Goal: Information Seeking & Learning: Learn about a topic

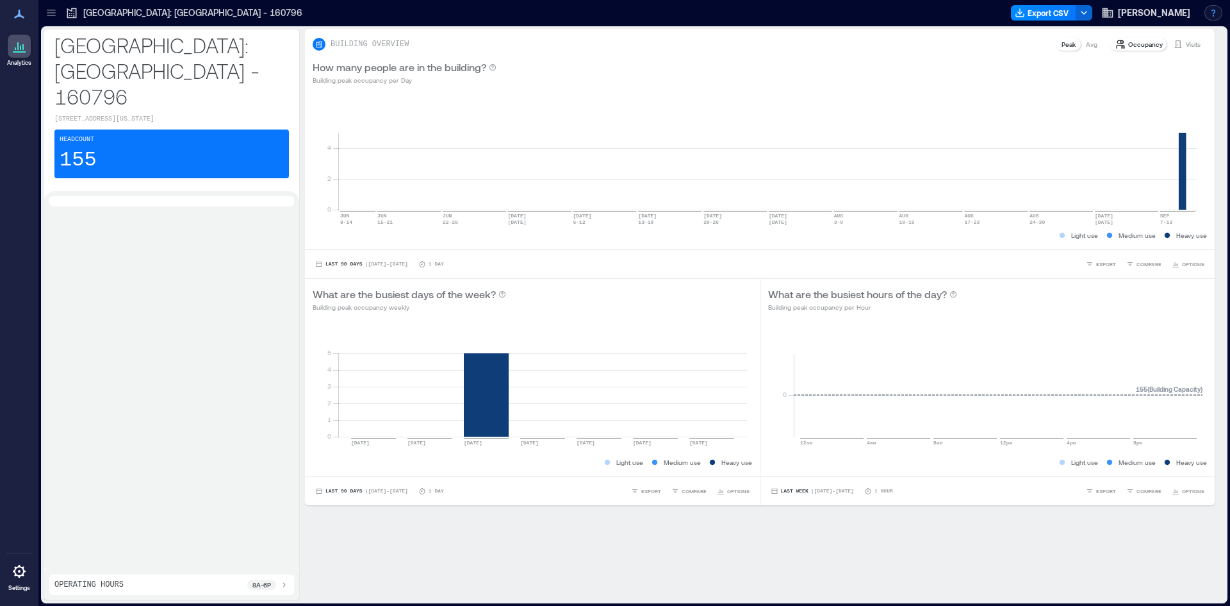
click at [1211, 9] on button "button" at bounding box center [1214, 12] width 18 height 15
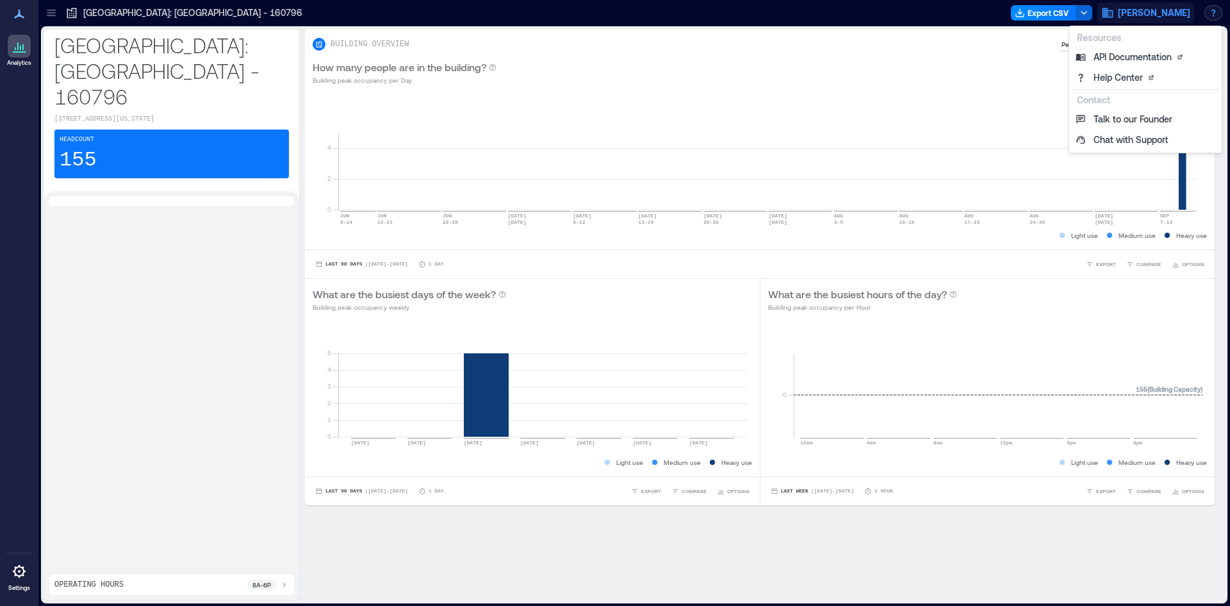
click at [1168, 11] on span "J.P. Morgan" at bounding box center [1154, 12] width 72 height 13
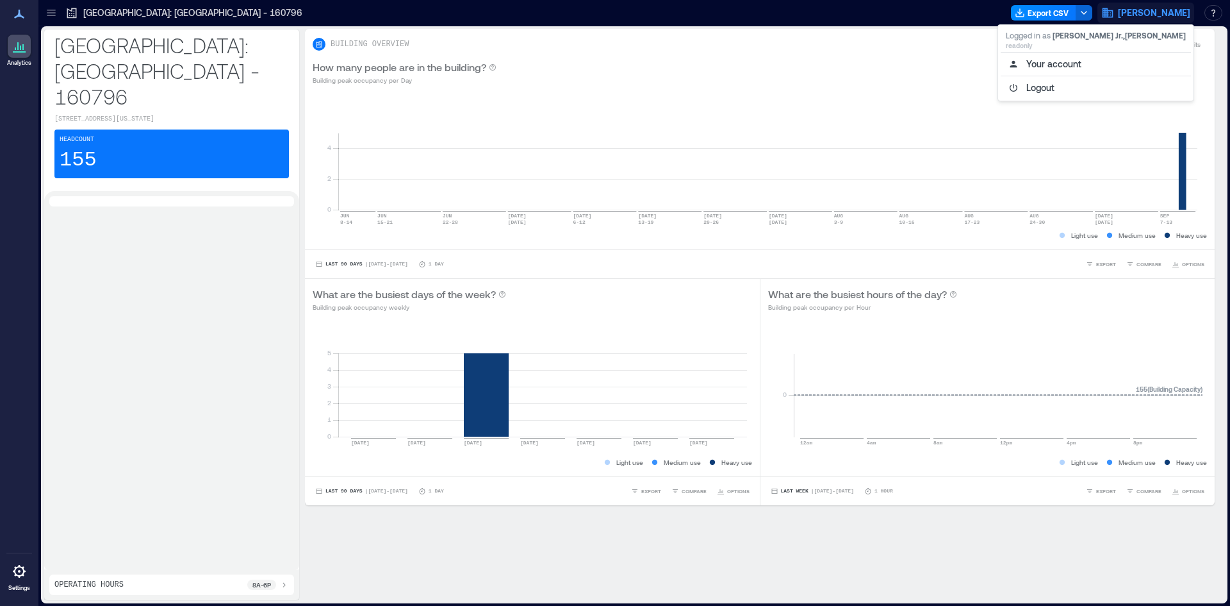
drag, startPoint x: 0, startPoint y: 267, endPoint x: 990, endPoint y: 366, distance: 995.0
click at [0, 267] on div "Analytics Settings" at bounding box center [19, 303] width 38 height 606
click at [1168, 12] on span "[PERSON_NAME]" at bounding box center [1154, 12] width 72 height 13
click at [1112, 89] on button "Logout" at bounding box center [1096, 88] width 190 height 21
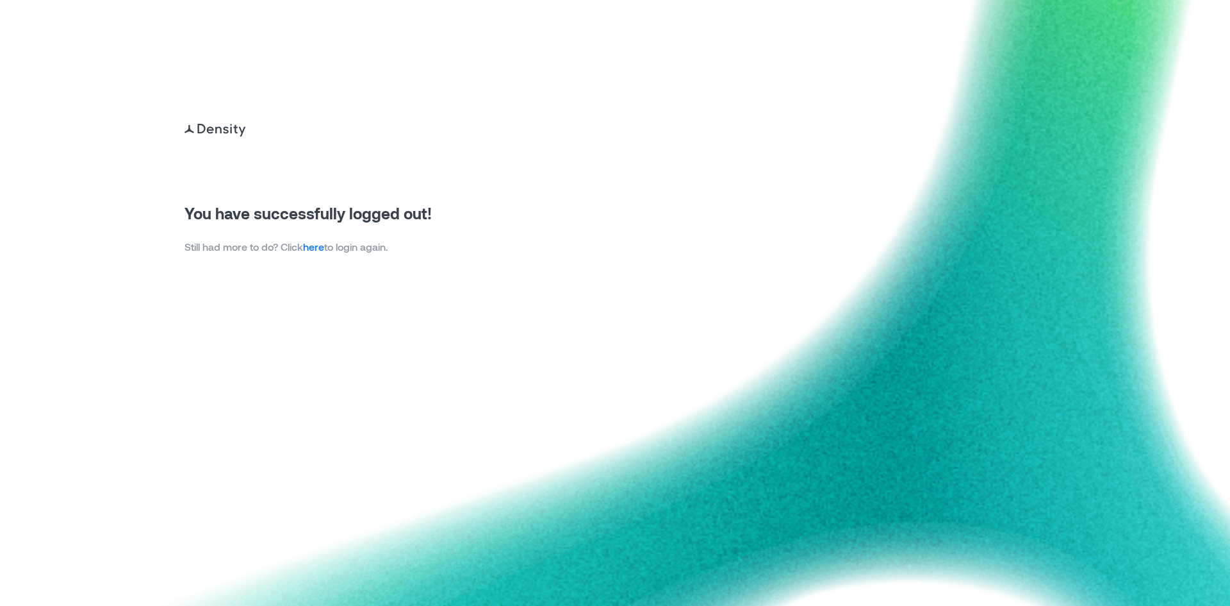
click at [320, 249] on link "here" at bounding box center [313, 246] width 21 height 12
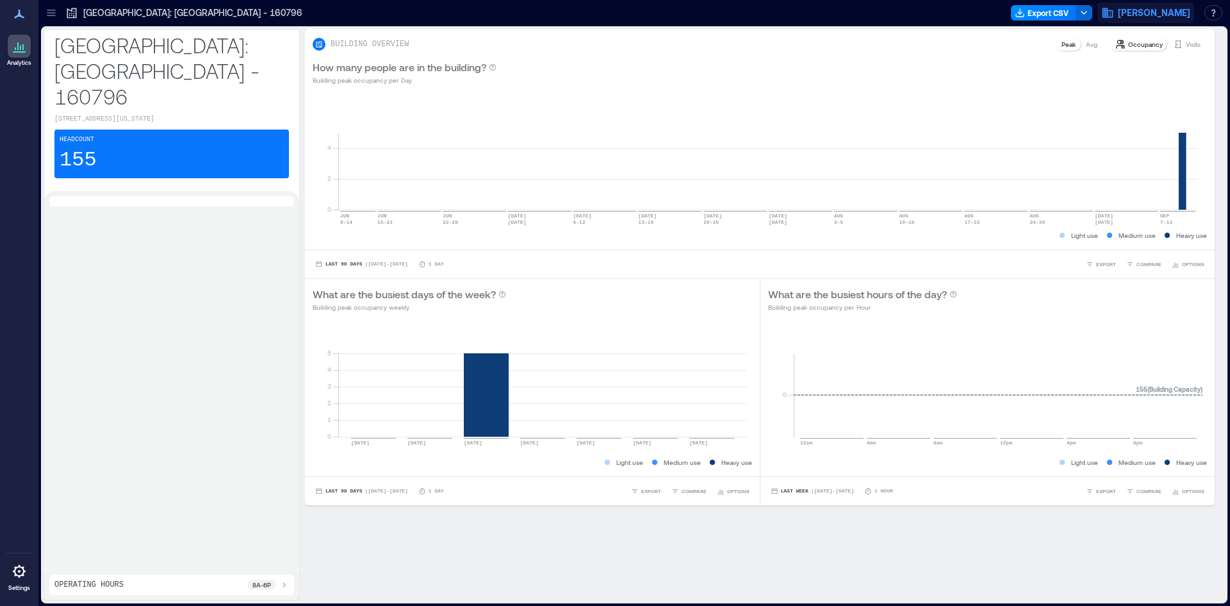
click at [1171, 16] on span "[PERSON_NAME]" at bounding box center [1154, 12] width 72 height 13
click at [829, 85] on div "How many people are in the building? Building peak occupancy per Day" at bounding box center [760, 73] width 895 height 26
click at [23, 21] on icon at bounding box center [19, 13] width 15 height 15
click at [21, 15] on icon at bounding box center [19, 14] width 10 height 9
click at [54, 5] on div at bounding box center [51, 13] width 21 height 21
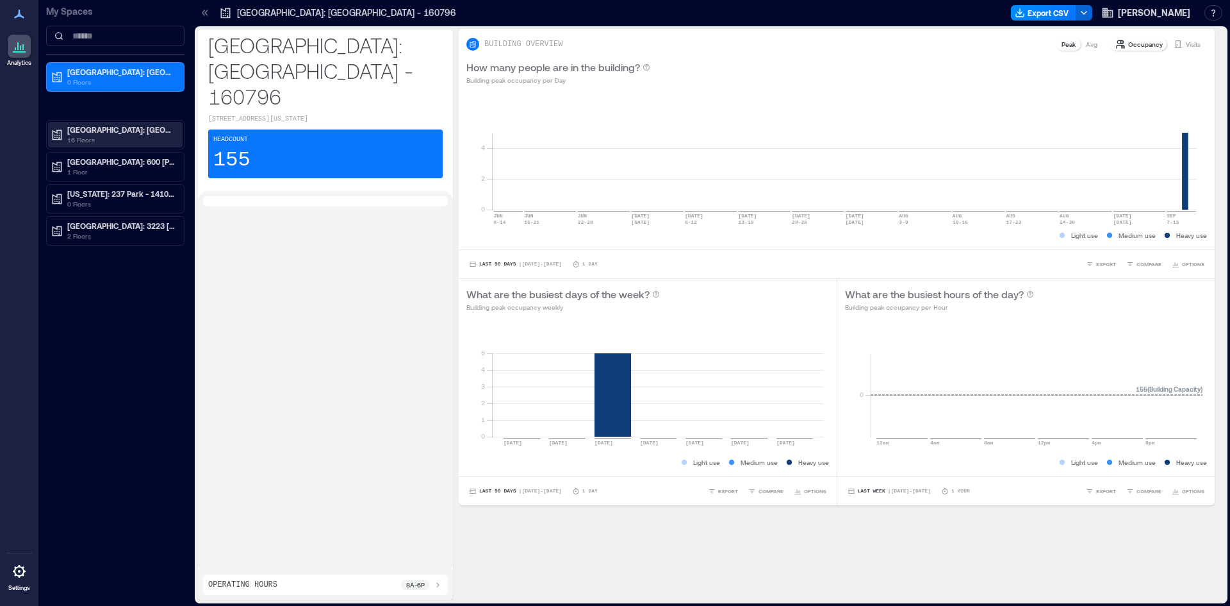
click at [104, 133] on p "[GEOGRAPHIC_DATA]: [GEOGRAPHIC_DATA] - 133489" at bounding box center [121, 129] width 108 height 10
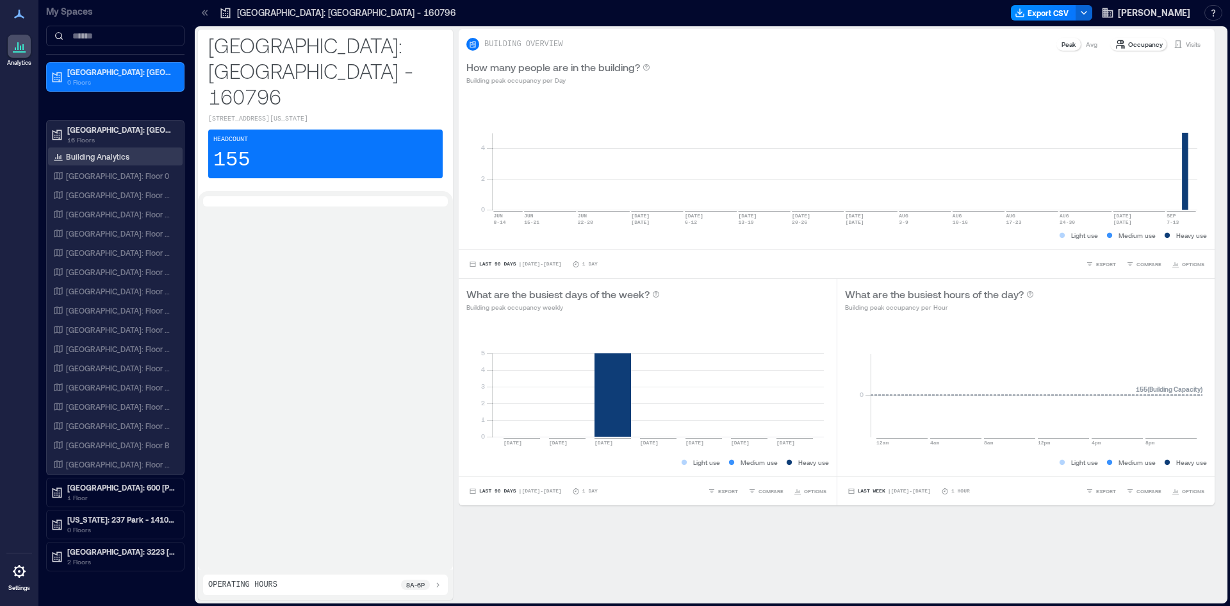
click at [120, 155] on p "Building Analytics" at bounding box center [97, 156] width 63 height 10
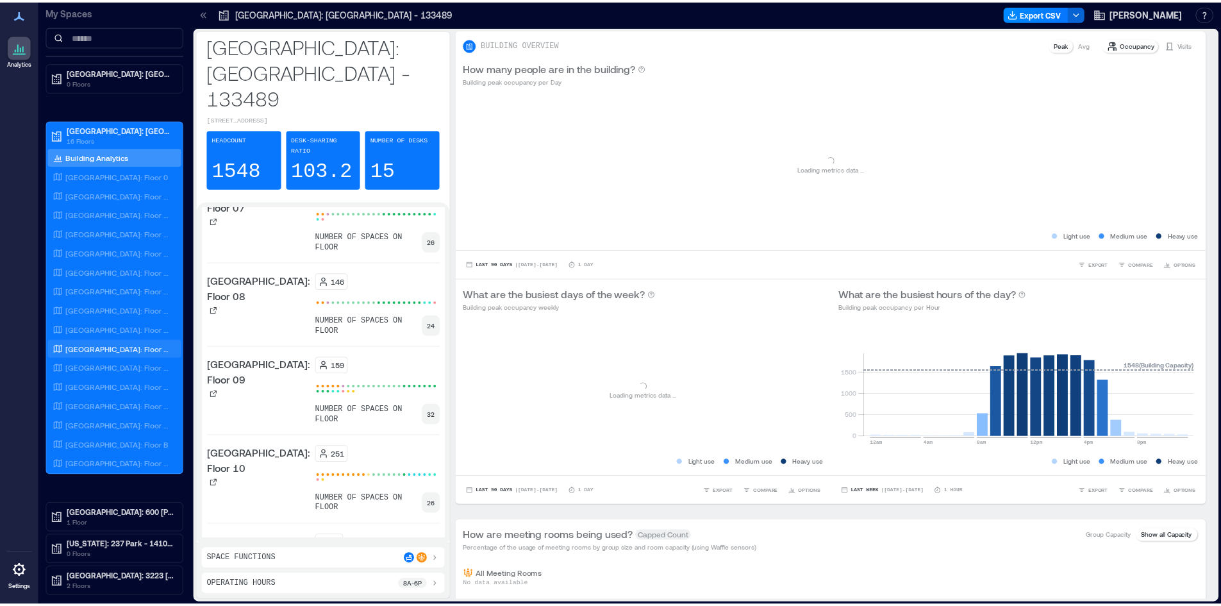
scroll to position [800, 0]
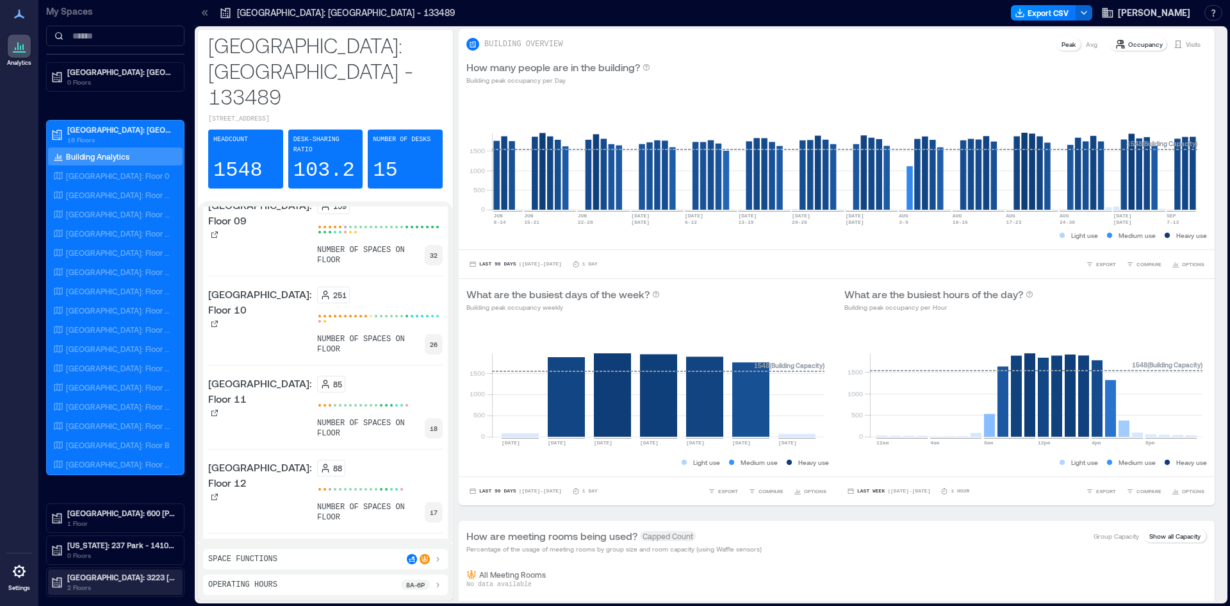
click at [114, 579] on p "[GEOGRAPHIC_DATA]: 3223 [GEOGRAPHIC_DATA] - 160205" at bounding box center [121, 577] width 108 height 10
click at [131, 518] on p "1 Floor" at bounding box center [121, 523] width 108 height 10
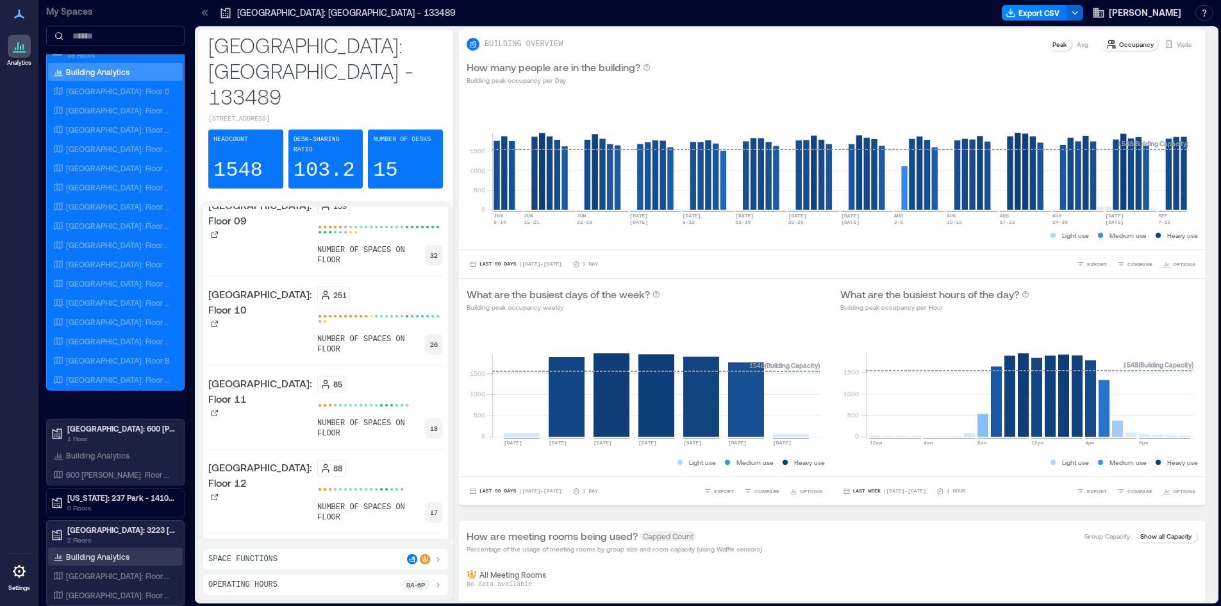
scroll to position [1, 0]
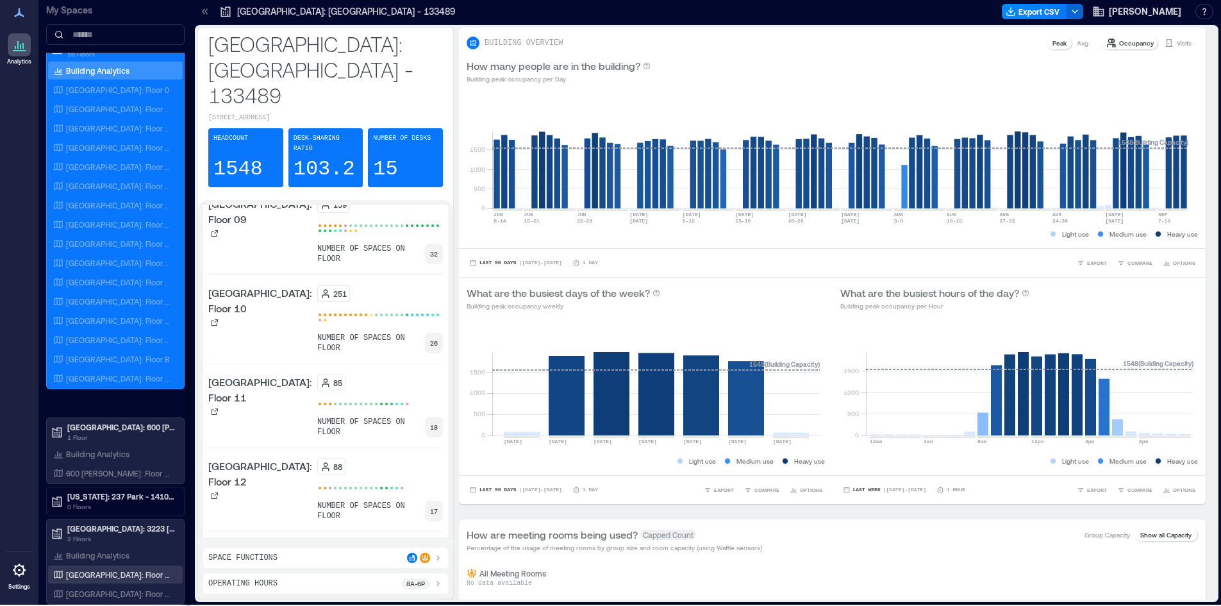
click at [119, 574] on p "Palo Alto: Floor 01" at bounding box center [119, 574] width 106 height 10
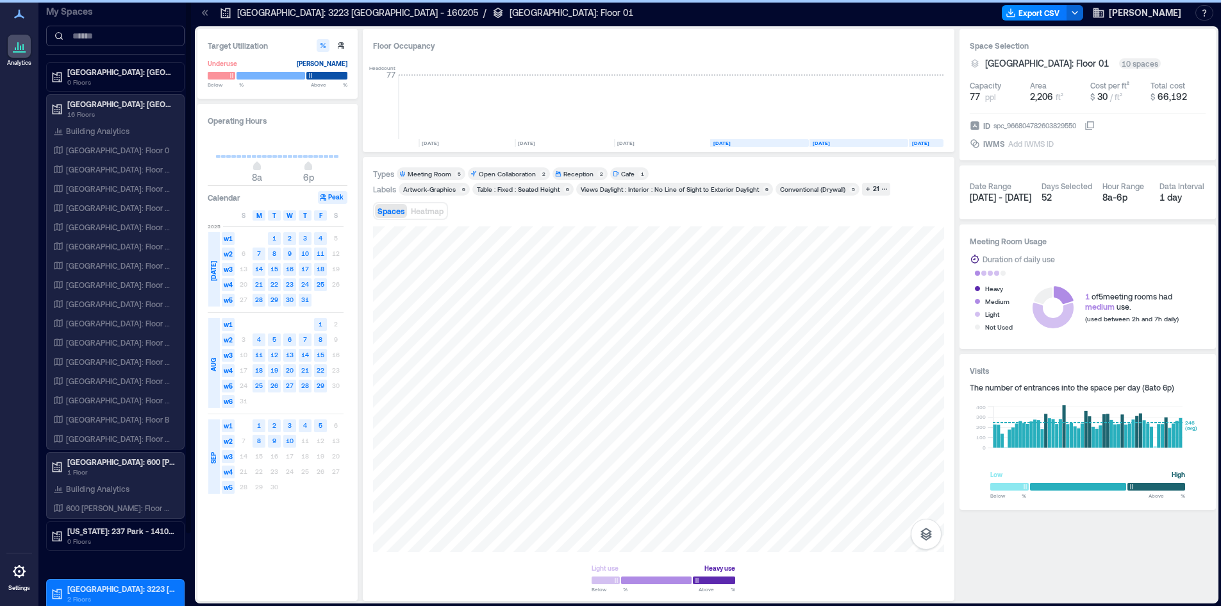
click at [81, 35] on input at bounding box center [115, 36] width 138 height 21
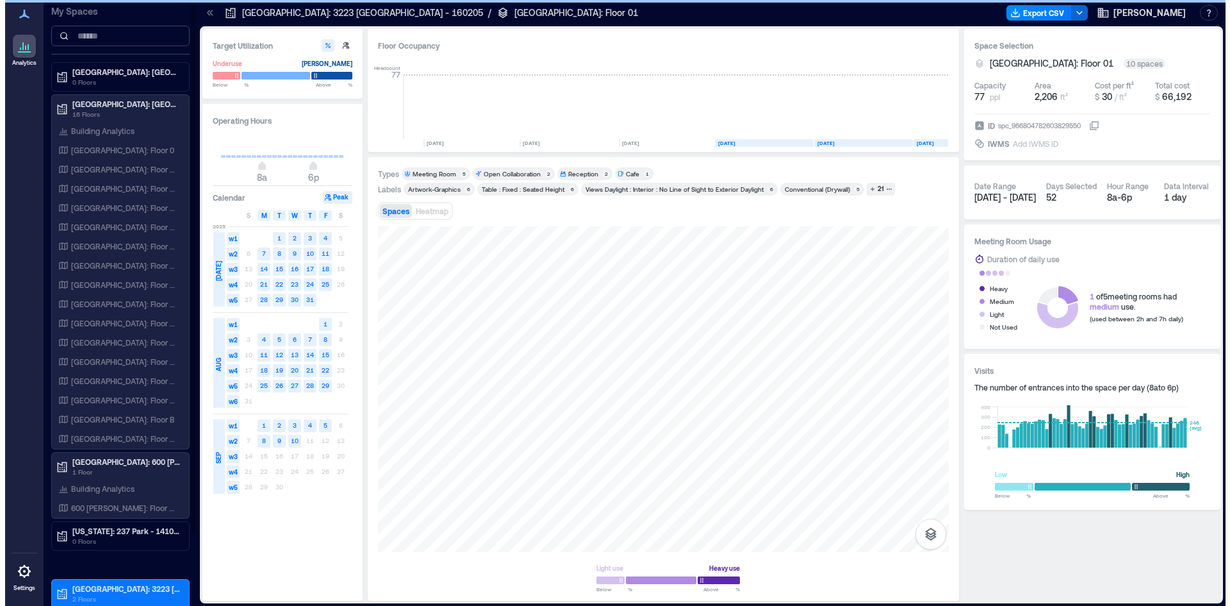
scroll to position [0, 2552]
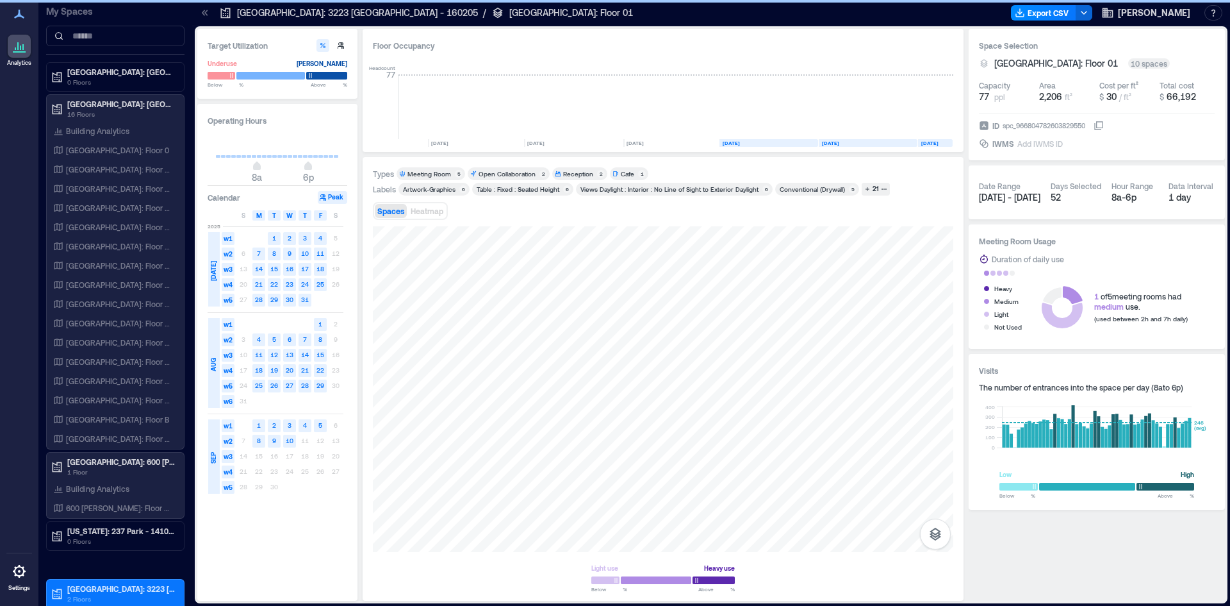
click at [20, 17] on icon at bounding box center [19, 13] width 15 height 15
click at [227, 13] on icon at bounding box center [226, 13] width 10 height 10
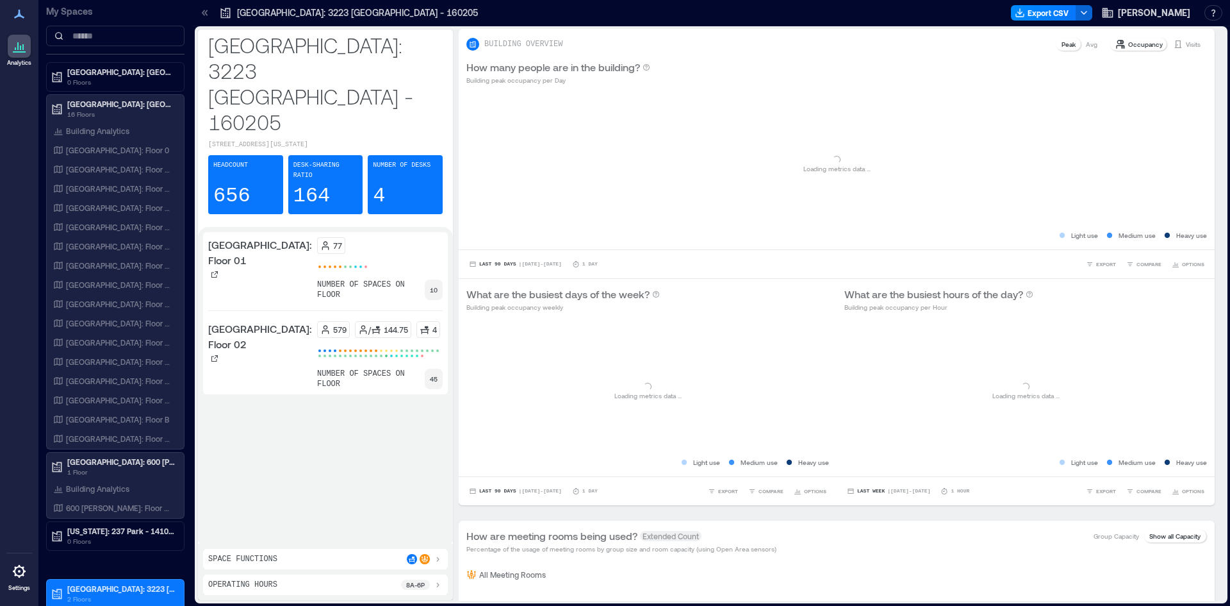
click at [208, 10] on icon at bounding box center [205, 12] width 13 height 13
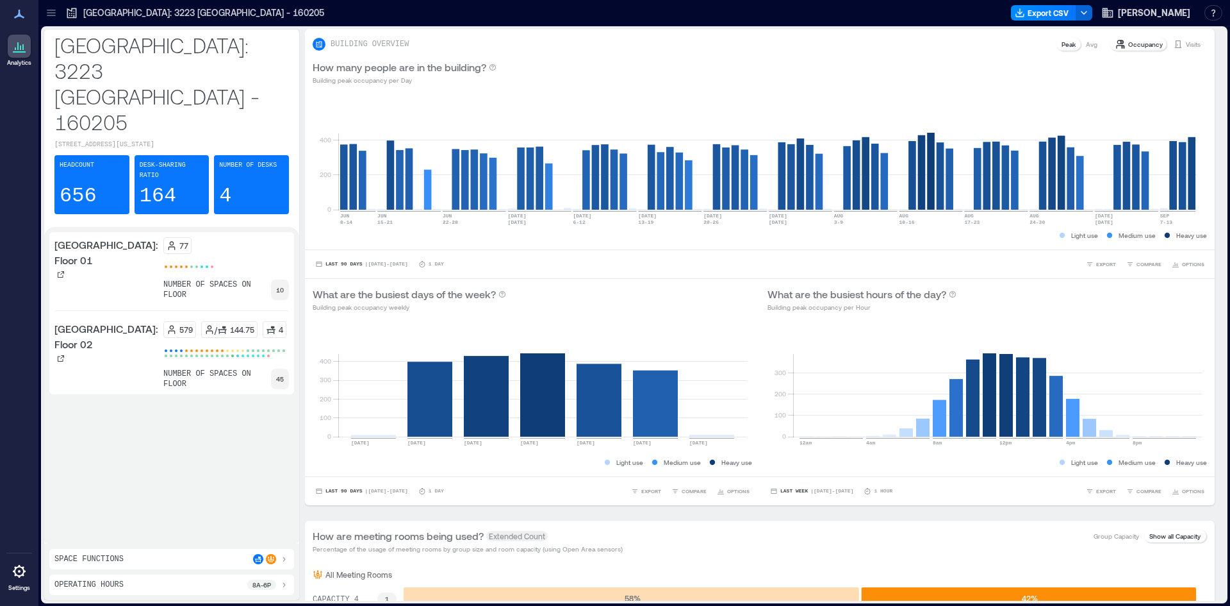
click at [53, 11] on icon at bounding box center [51, 12] width 13 height 13
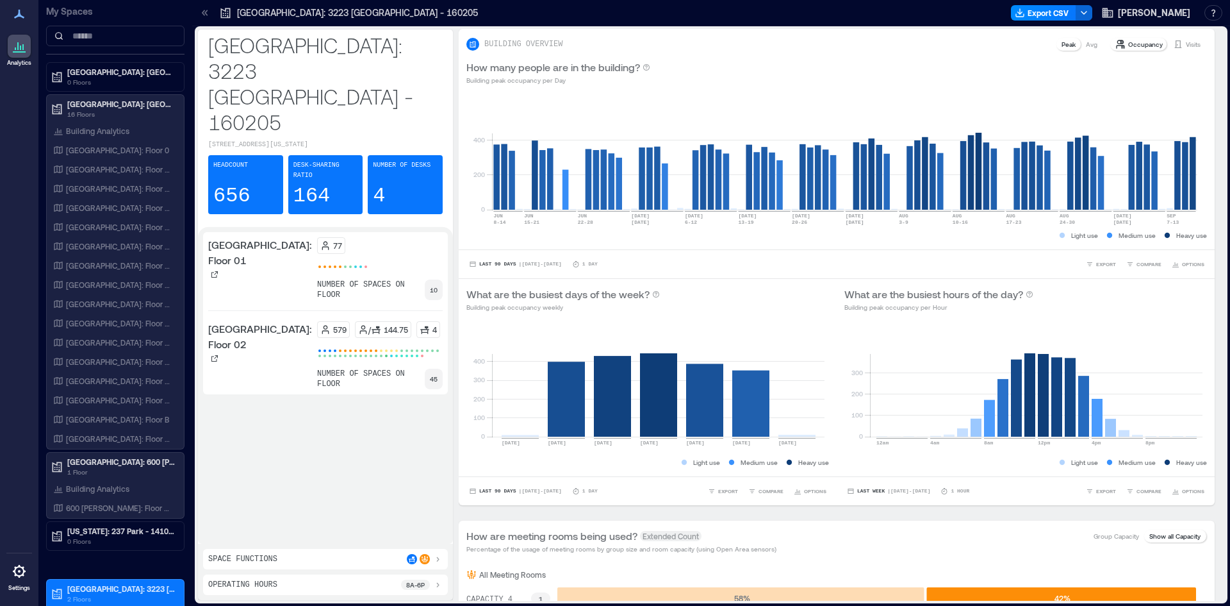
click at [24, 579] on div at bounding box center [19, 570] width 23 height 23
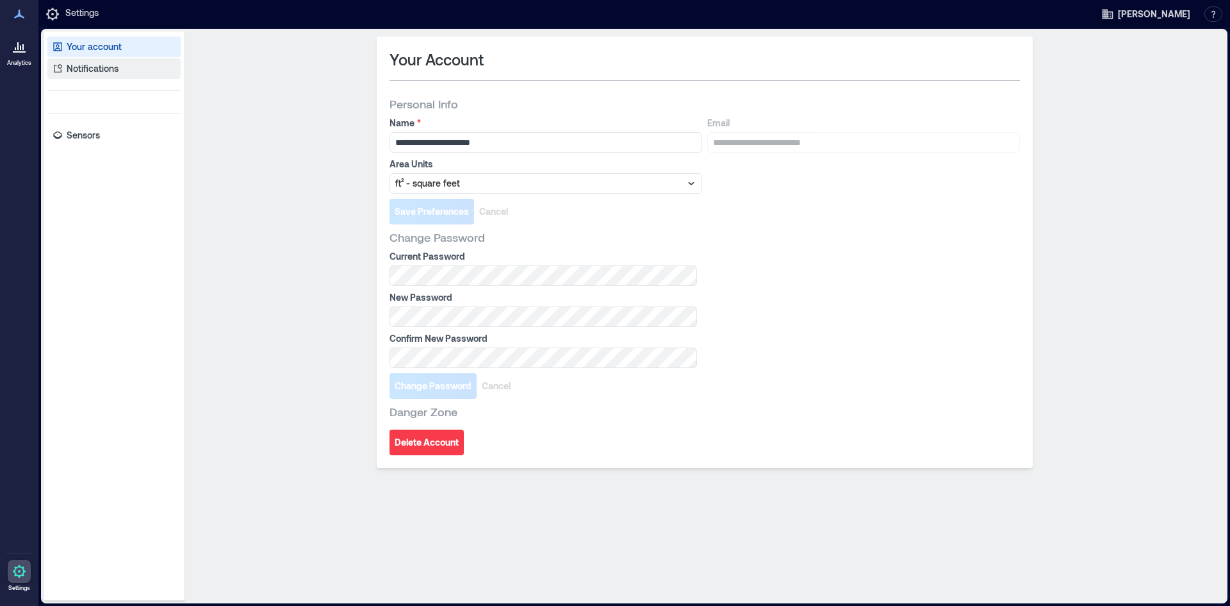
click at [96, 73] on p "Notifications" at bounding box center [93, 68] width 52 height 13
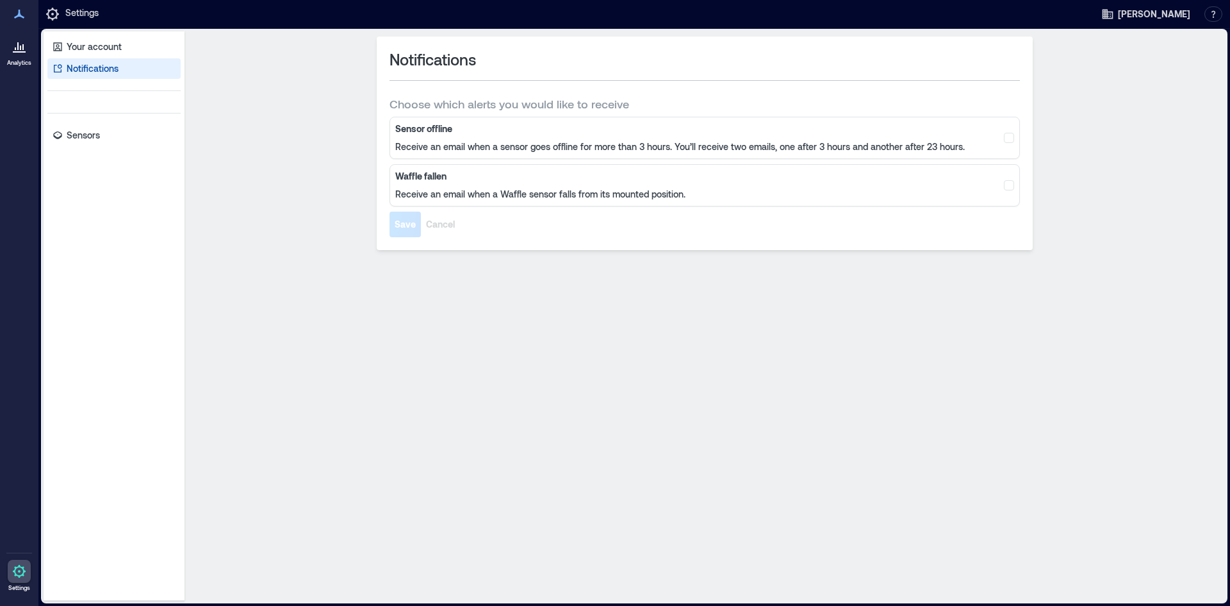
click at [22, 56] on div at bounding box center [19, 46] width 23 height 23
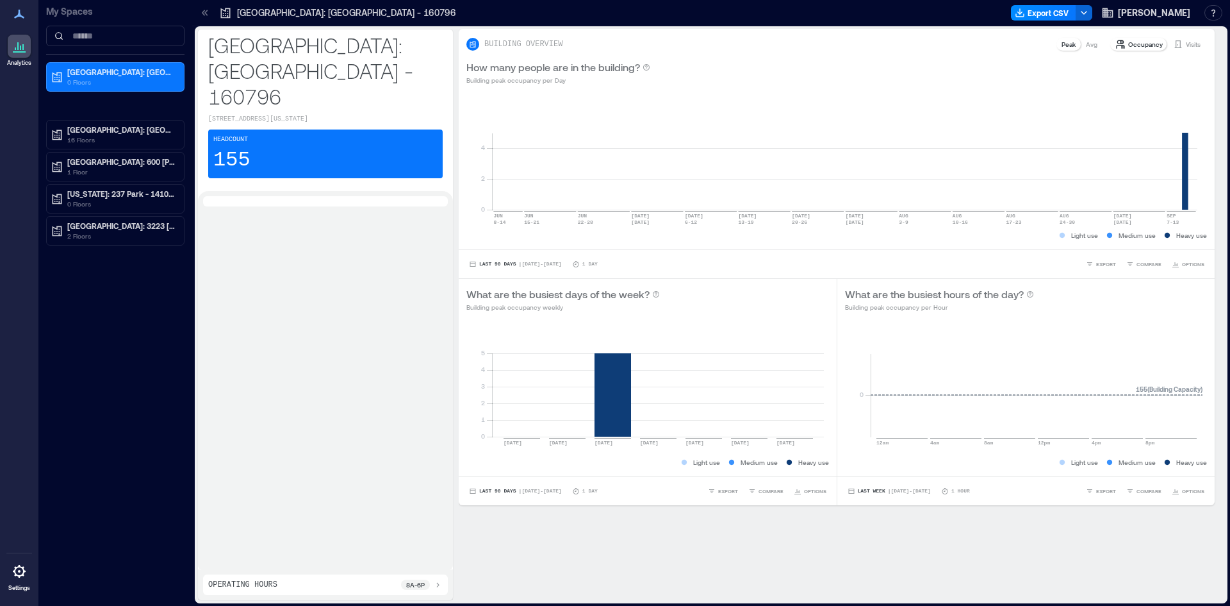
click at [61, 10] on p "My Spaces" at bounding box center [115, 11] width 138 height 13
click at [17, 13] on icon at bounding box center [19, 13] width 15 height 15
click at [1211, 19] on button "button" at bounding box center [1214, 12] width 18 height 15
click at [931, 97] on div "0 2 4 JUN 8-14 JUN 15-21 JUN 22-28 JUN 29 JUL 5 JUL 6-12 JUL 13-19 JUL 20-26 JU…" at bounding box center [837, 171] width 756 height 156
click at [1145, 17] on span "[PERSON_NAME]" at bounding box center [1154, 12] width 72 height 13
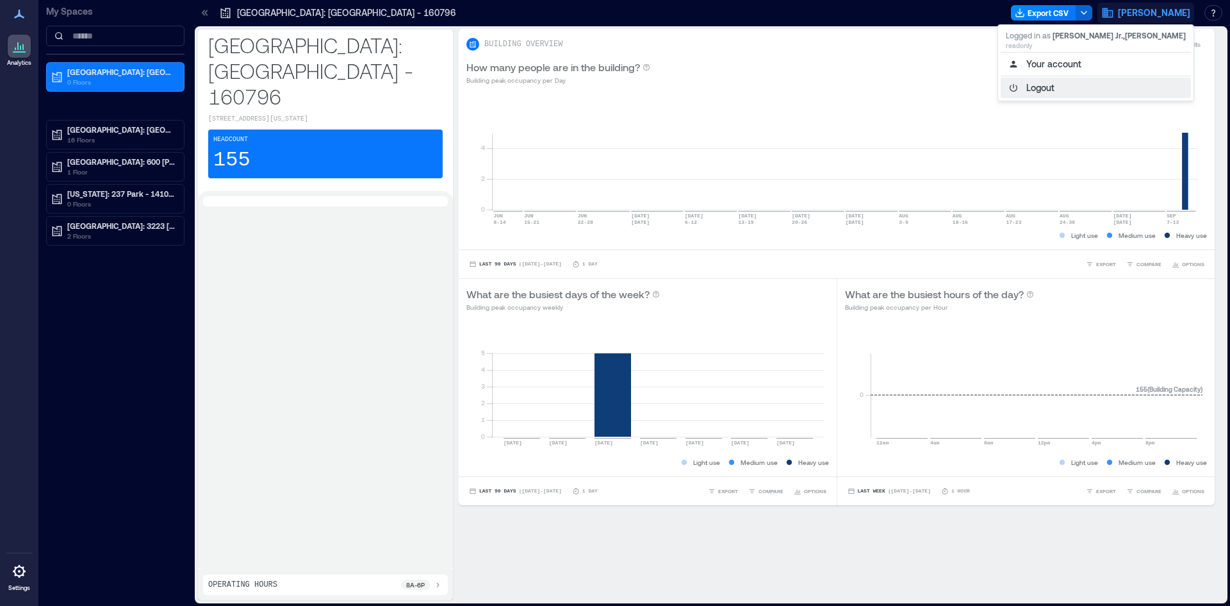
click at [1096, 83] on button "Logout" at bounding box center [1096, 88] width 190 height 21
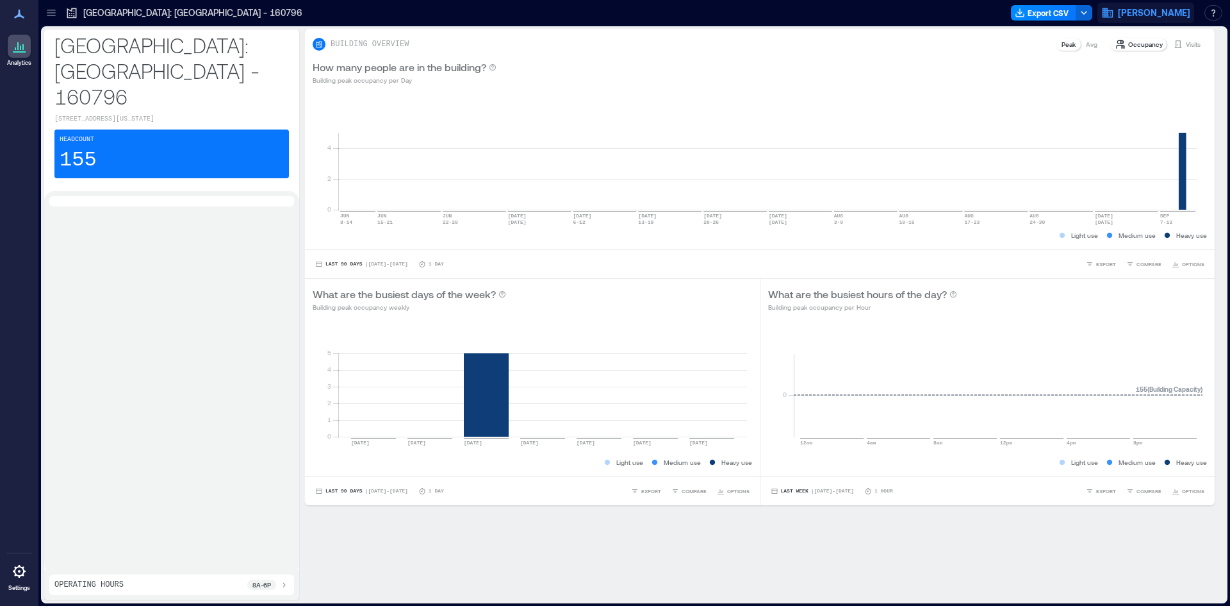
click at [1150, 16] on span "[PERSON_NAME]" at bounding box center [1154, 12] width 72 height 13
click at [186, 477] on div at bounding box center [171, 380] width 245 height 368
drag, startPoint x: 0, startPoint y: 299, endPoint x: 185, endPoint y: 302, distance: 185.2
click at [0, 299] on div "Analytics Settings" at bounding box center [19, 303] width 38 height 606
click at [1143, 16] on button "J.P. Morgan" at bounding box center [1146, 13] width 97 height 21
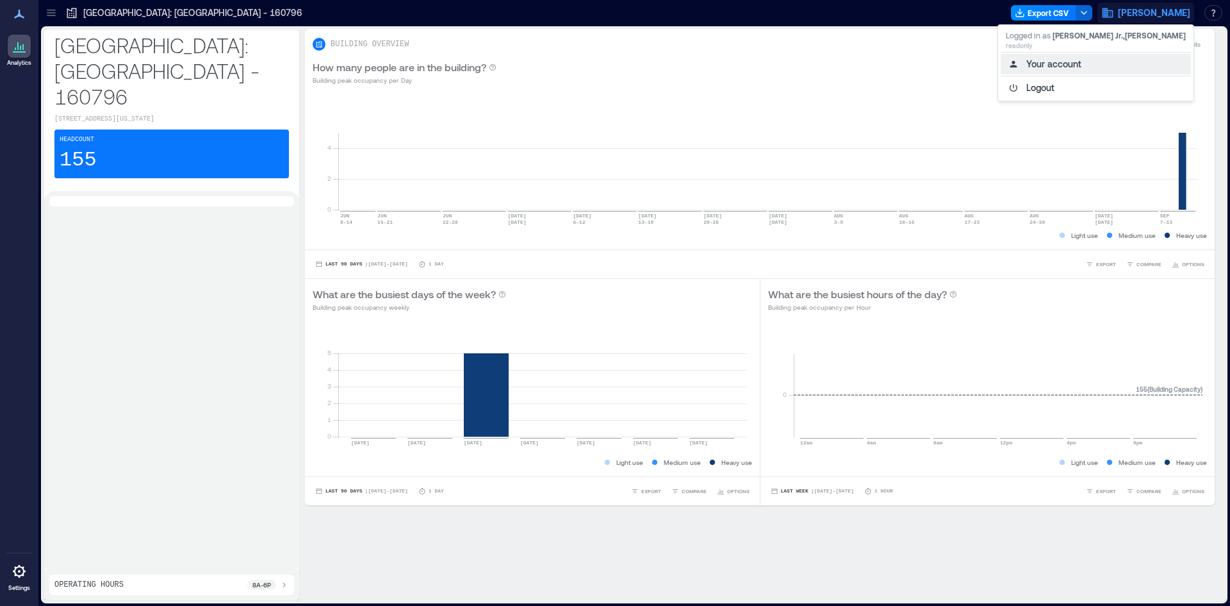
click at [1087, 61] on button "Your account" at bounding box center [1096, 64] width 190 height 21
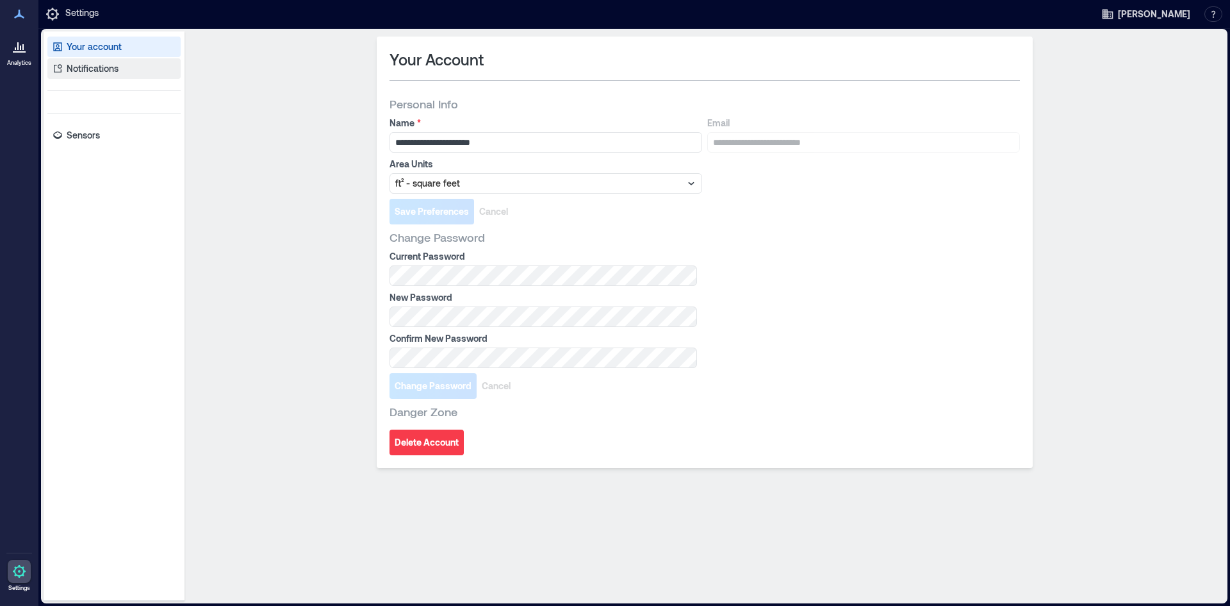
click at [101, 66] on p "Notifications" at bounding box center [93, 68] width 52 height 13
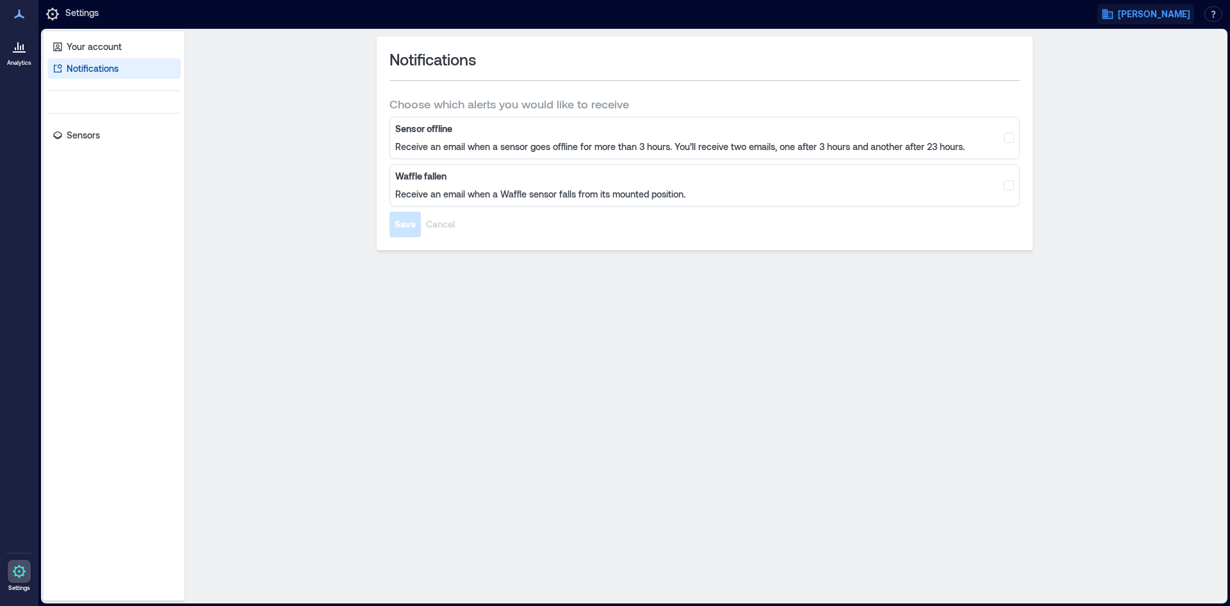
click at [1175, 18] on span "[PERSON_NAME]" at bounding box center [1154, 14] width 72 height 13
click at [1092, 93] on button "Logout" at bounding box center [1096, 89] width 190 height 21
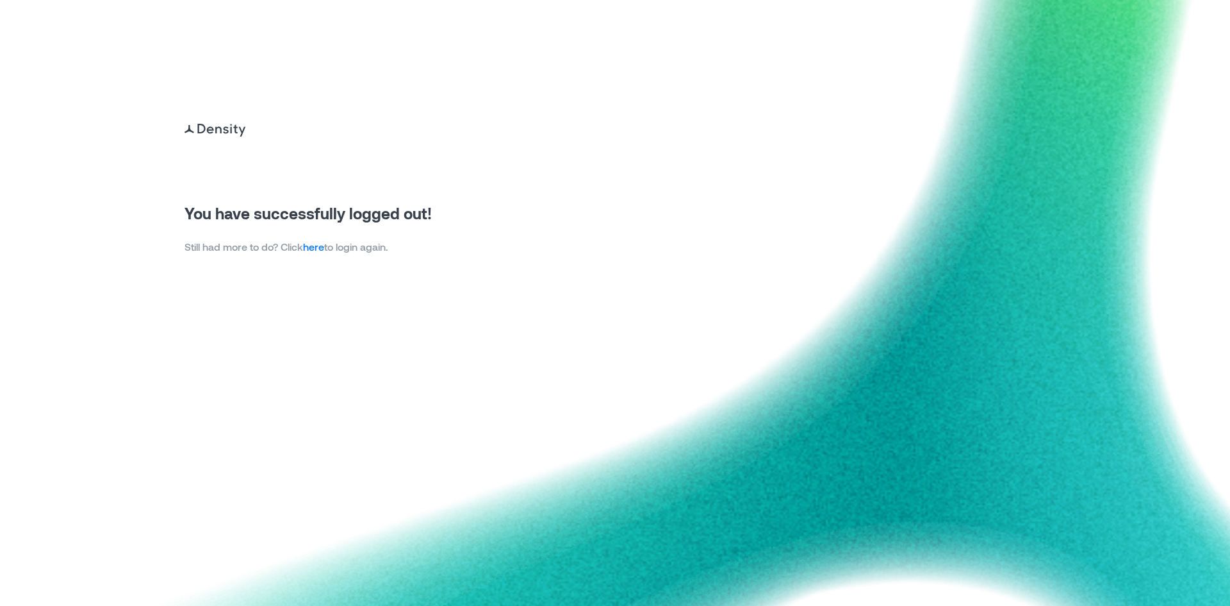
click at [324, 96] on img at bounding box center [615, 303] width 1230 height 606
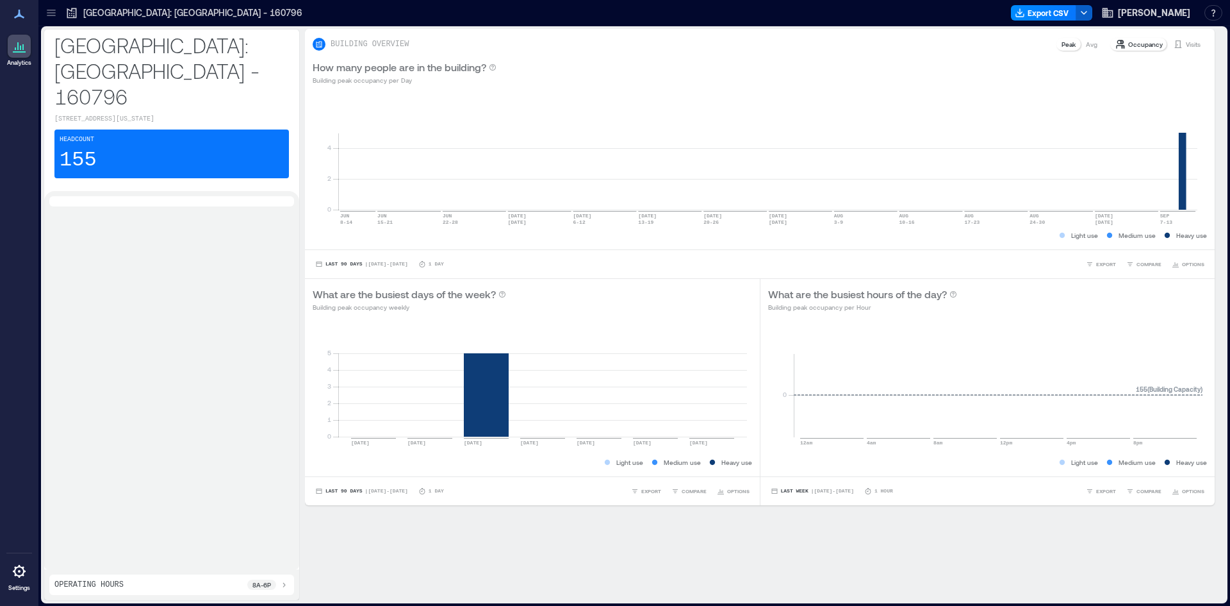
click at [1089, 14] on icon "button" at bounding box center [1084, 13] width 10 height 10
click at [1146, 13] on span "[PERSON_NAME]" at bounding box center [1154, 12] width 72 height 13
click at [1210, 11] on button "button" at bounding box center [1214, 12] width 18 height 15
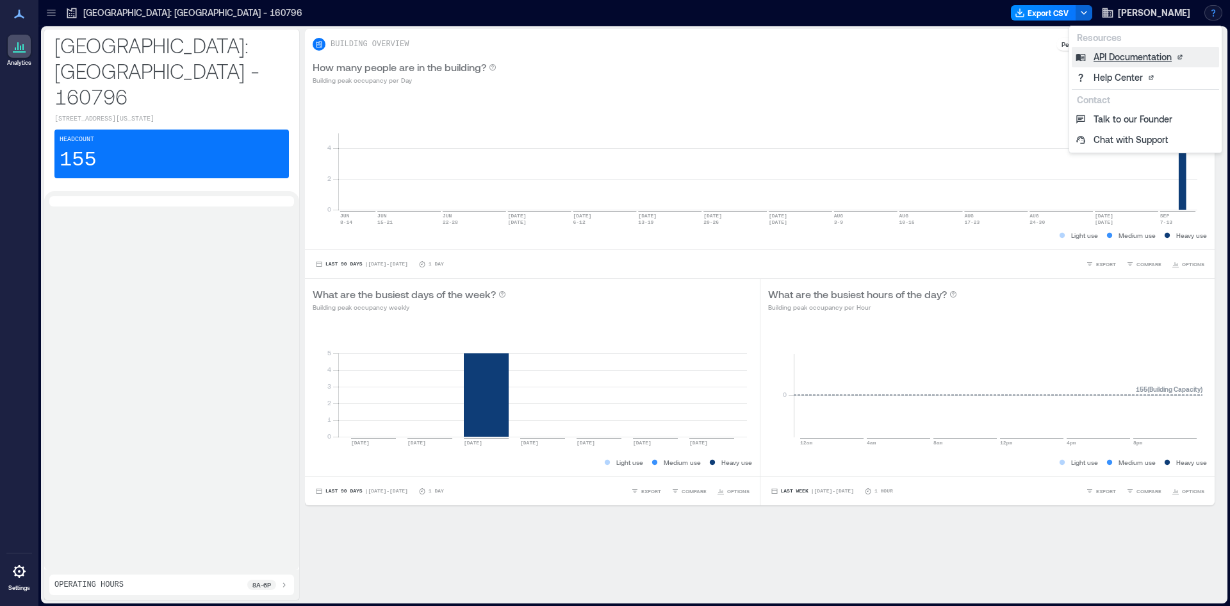
click at [1166, 58] on link "API Documentation" at bounding box center [1145, 57] width 147 height 21
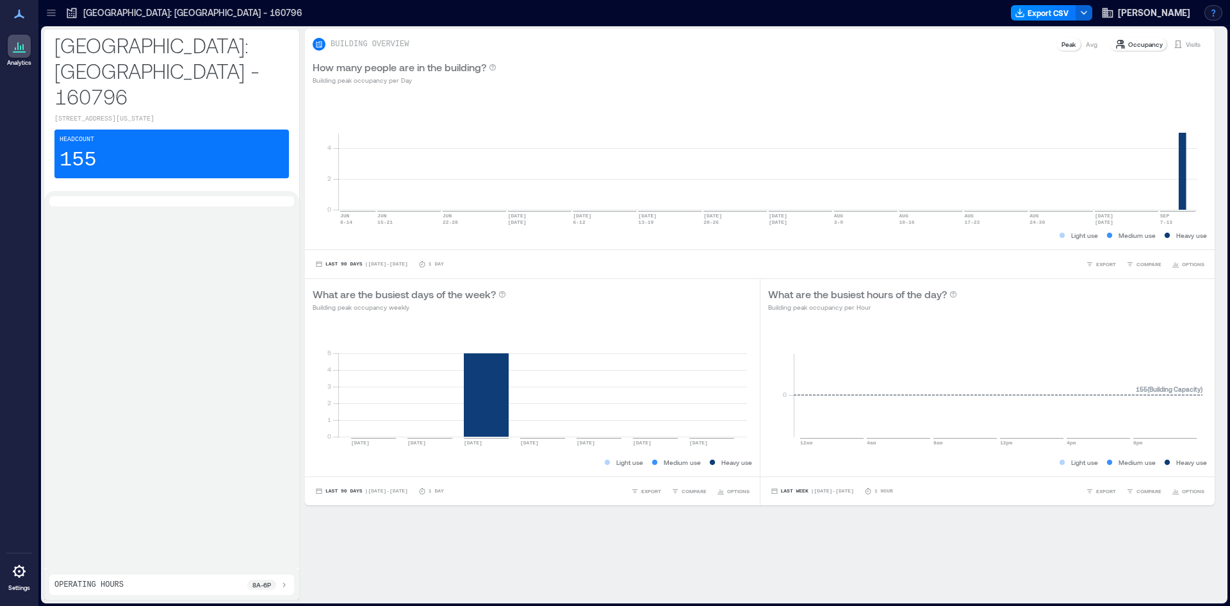
click at [1209, 13] on button "button" at bounding box center [1214, 12] width 18 height 15
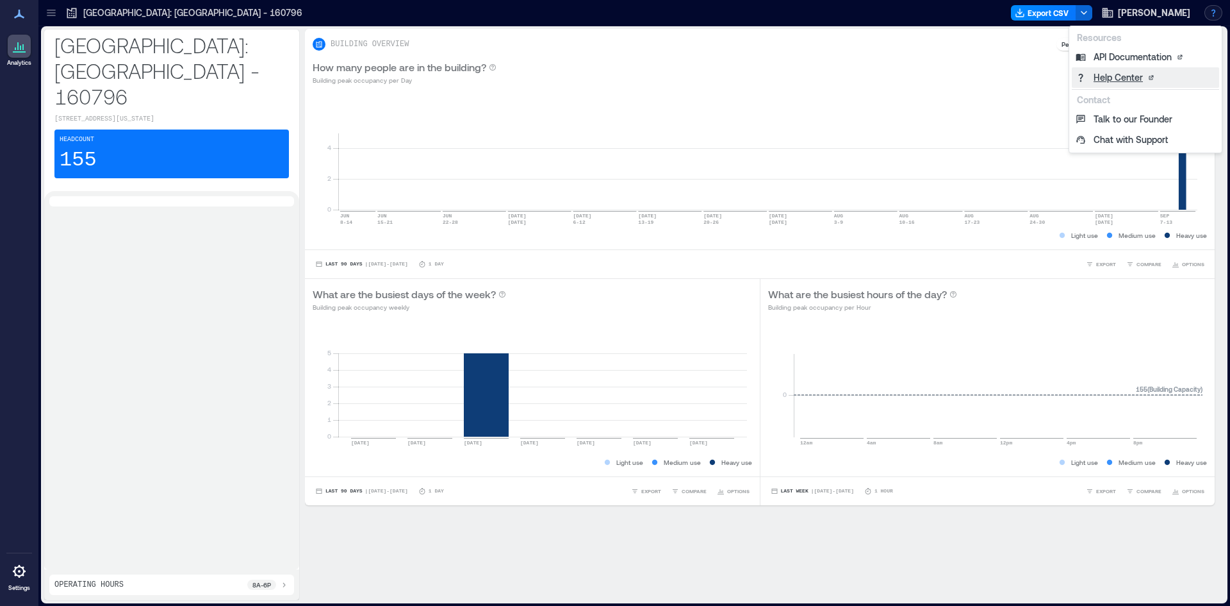
click at [1146, 72] on link "Help Center" at bounding box center [1145, 77] width 147 height 21
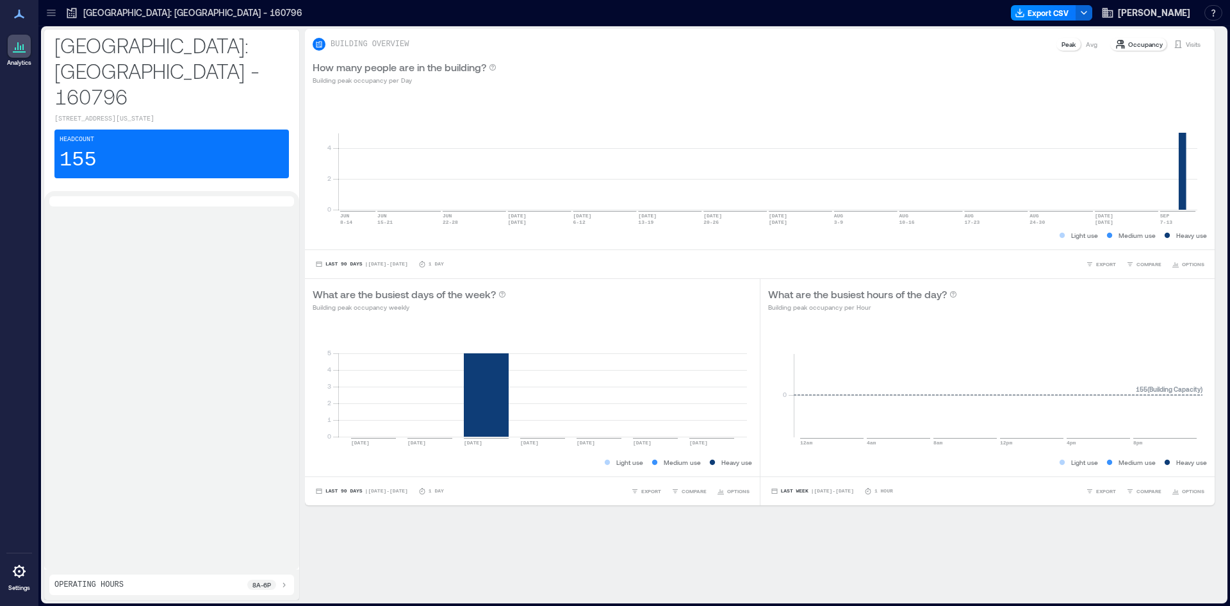
drag, startPoint x: 102, startPoint y: 175, endPoint x: 140, endPoint y: 225, distance: 63.1
click at [140, 224] on div at bounding box center [171, 380] width 245 height 368
click at [84, 147] on p "155" at bounding box center [78, 160] width 37 height 26
click at [82, 135] on p "Headcount" at bounding box center [77, 140] width 35 height 10
drag, startPoint x: 82, startPoint y: 117, endPoint x: 120, endPoint y: 117, distance: 38.5
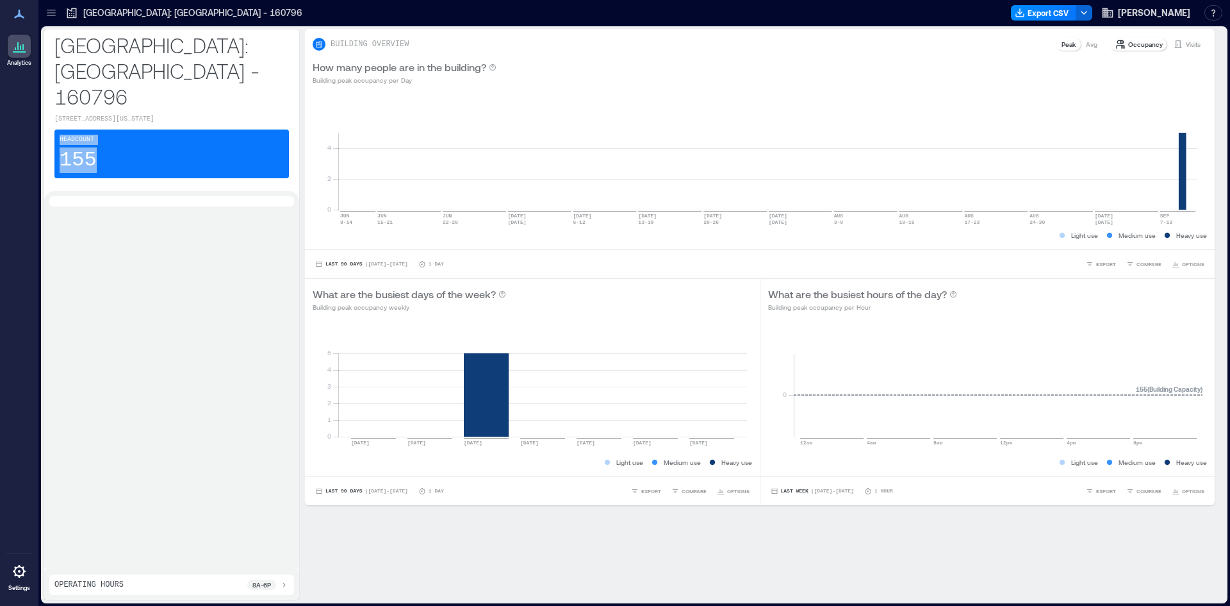
click at [112, 129] on div "Headcount 155" at bounding box center [171, 153] width 235 height 49
click at [158, 129] on div "Headcount 155" at bounding box center [171, 153] width 235 height 49
click at [31, 10] on div "Analytics" at bounding box center [19, 37] width 32 height 68
click at [21, 15] on icon at bounding box center [19, 14] width 10 height 9
click at [44, 17] on div at bounding box center [51, 13] width 21 height 21
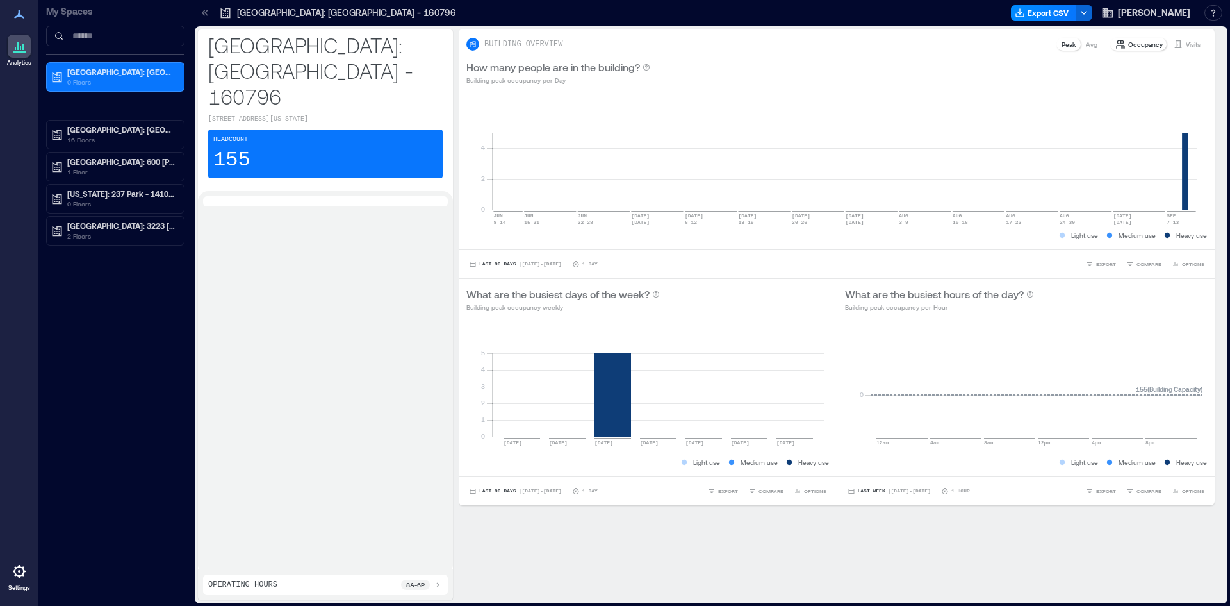
click at [204, 13] on icon at bounding box center [205, 12] width 13 height 13
